Goal: Information Seeking & Learning: Check status

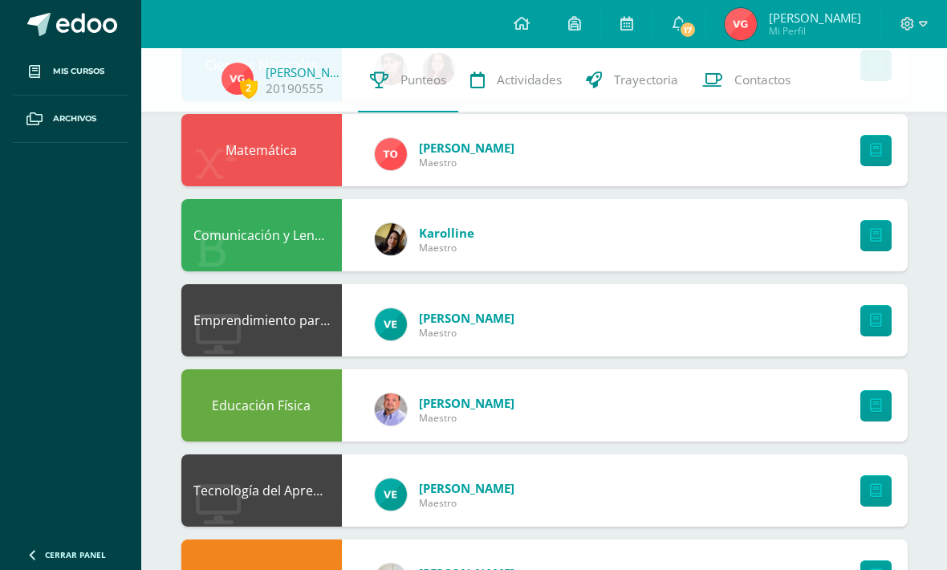
scroll to position [468, 0]
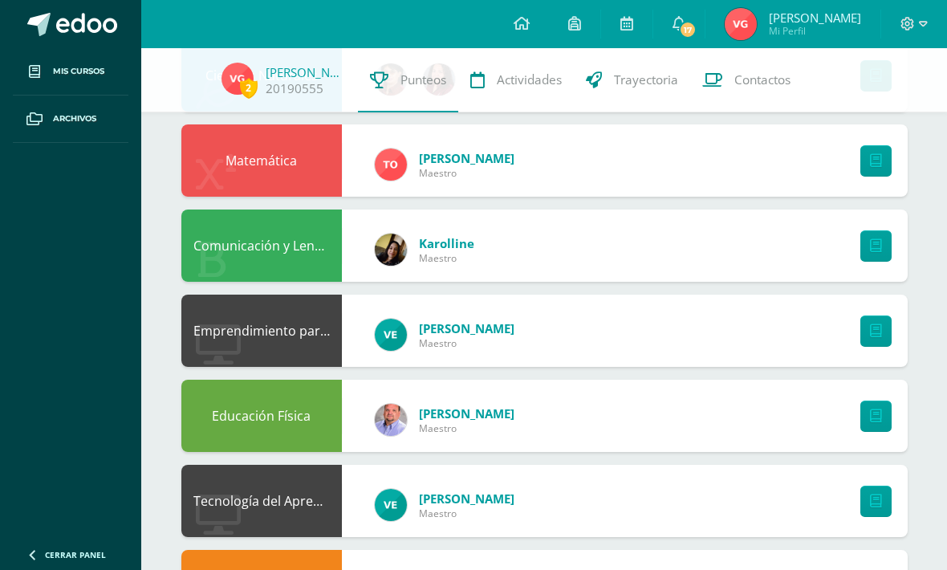
click at [696, 29] on span "17" at bounding box center [688, 30] width 18 height 18
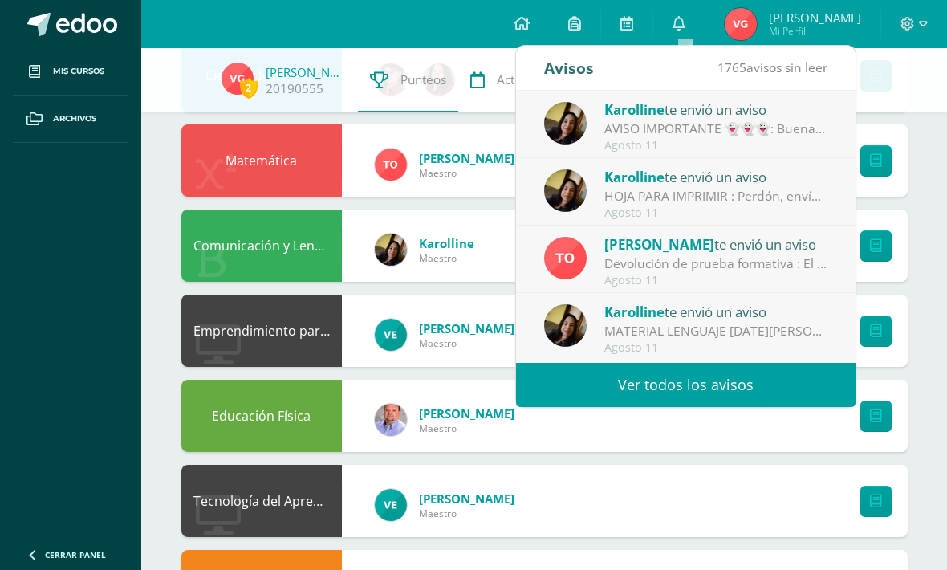
scroll to position [0, 0]
click at [804, 482] on div "Tecnología del Aprendizaje y la Comunicación Velvet Lara Maestro" at bounding box center [544, 500] width 726 height 72
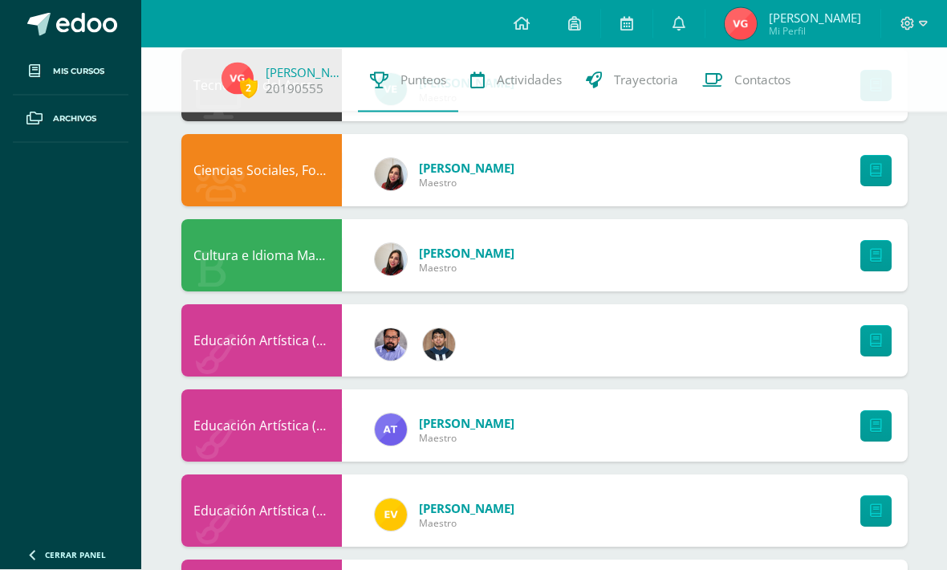
scroll to position [925, 0]
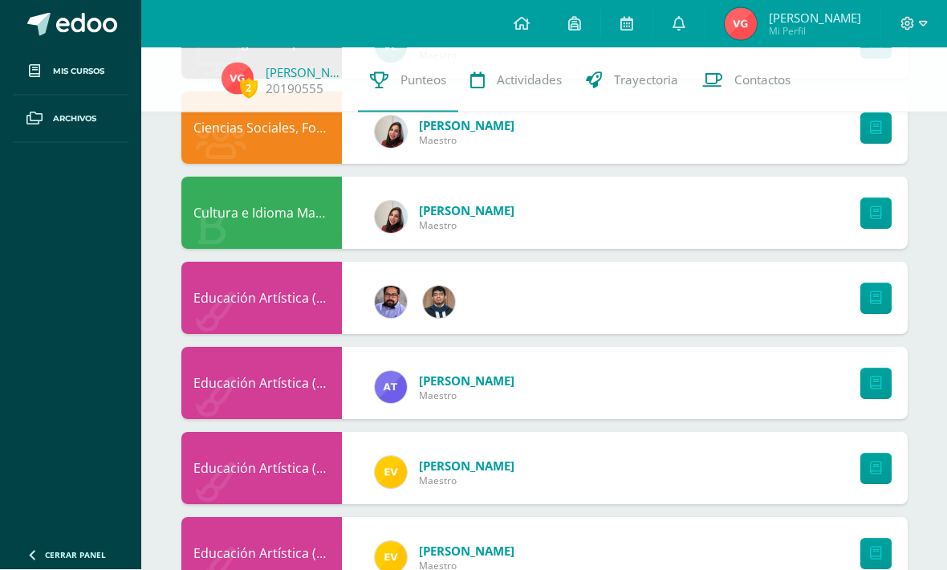
click at [889, 290] on link at bounding box center [875, 298] width 31 height 31
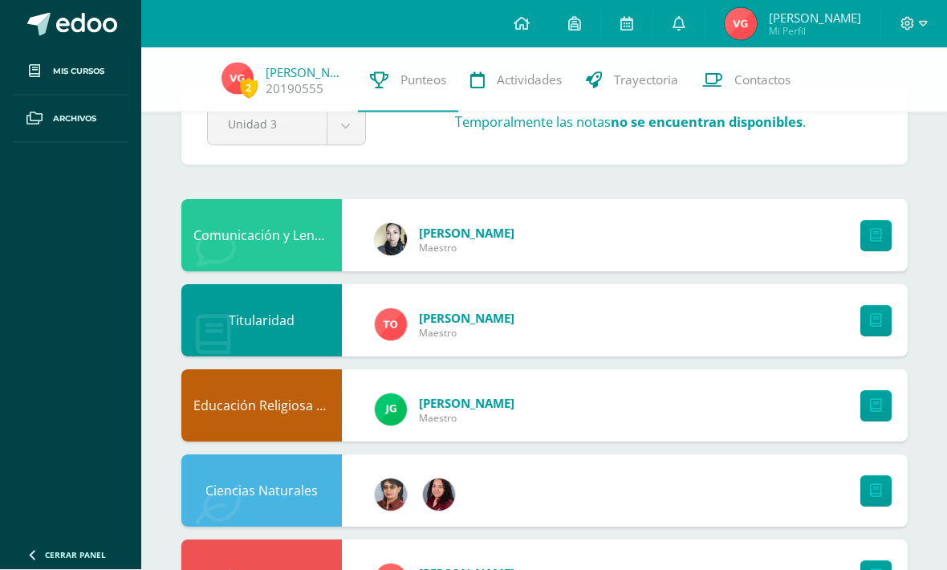
scroll to position [0, 0]
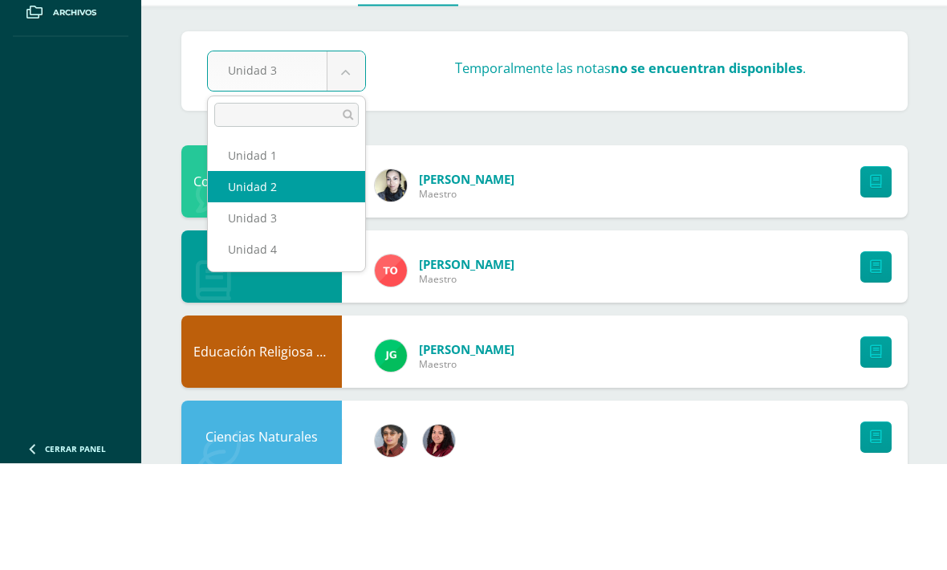
select select "Unidad 2"
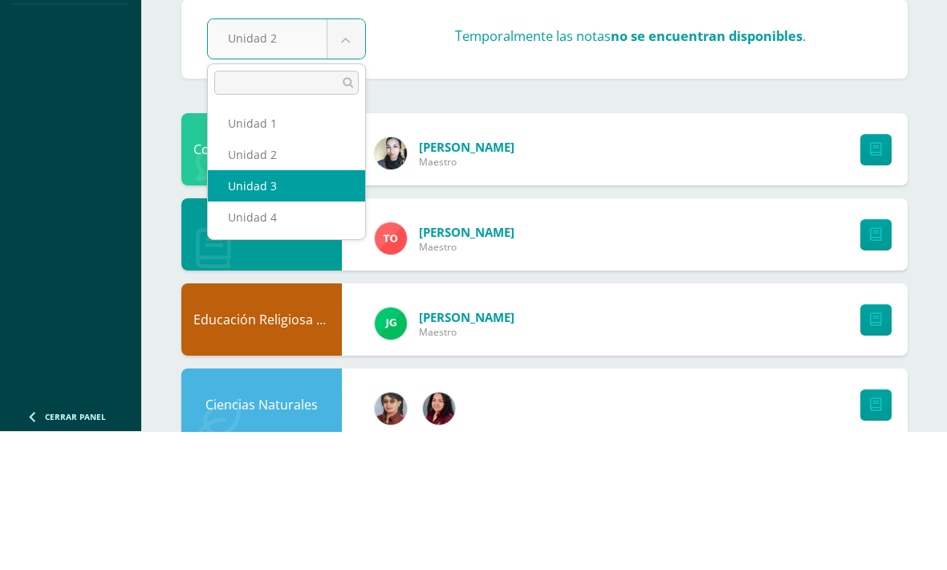
select select "Unidad 3"
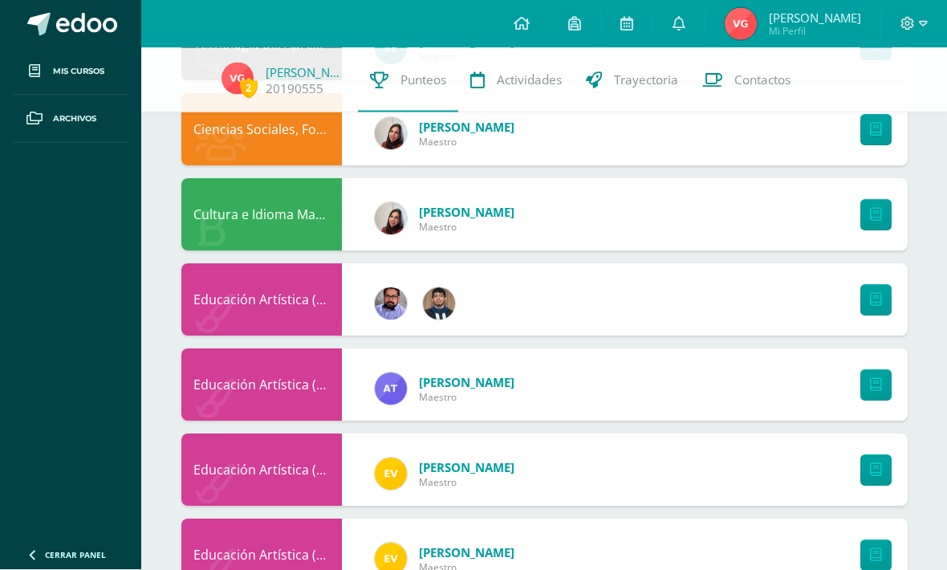
scroll to position [925, 0]
